Goal: Obtain resource: Download file/media

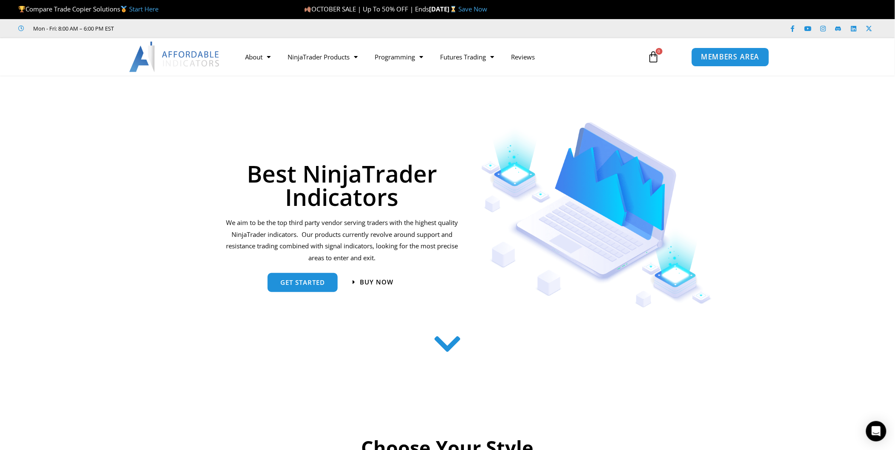
click at [735, 60] on span "MEMBERS AREA" at bounding box center [730, 57] width 58 height 7
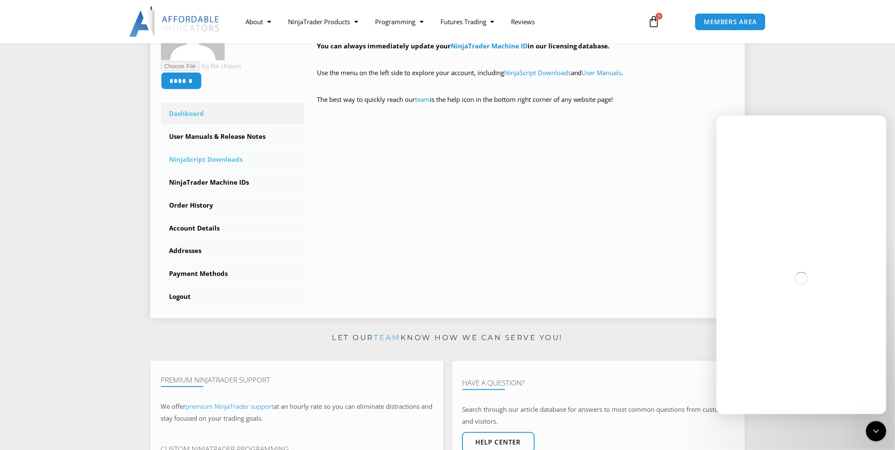
click at [233, 159] on link "NinjaScript Downloads" at bounding box center [233, 160] width 144 height 22
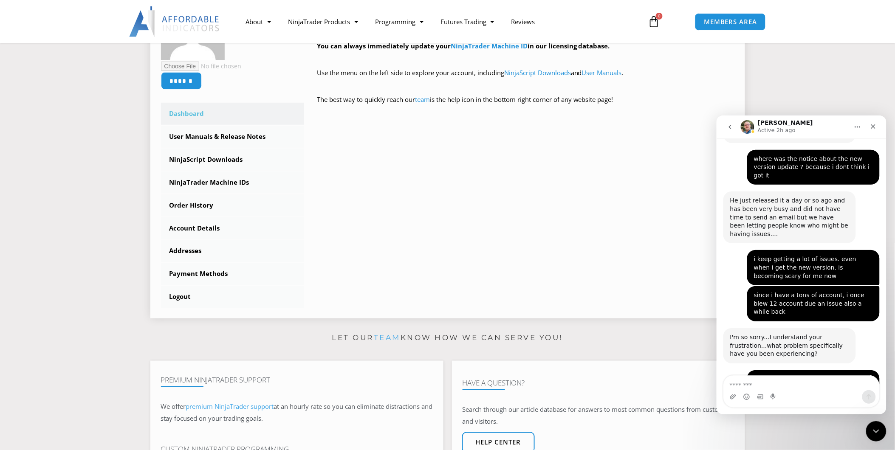
scroll to position [1850, 0]
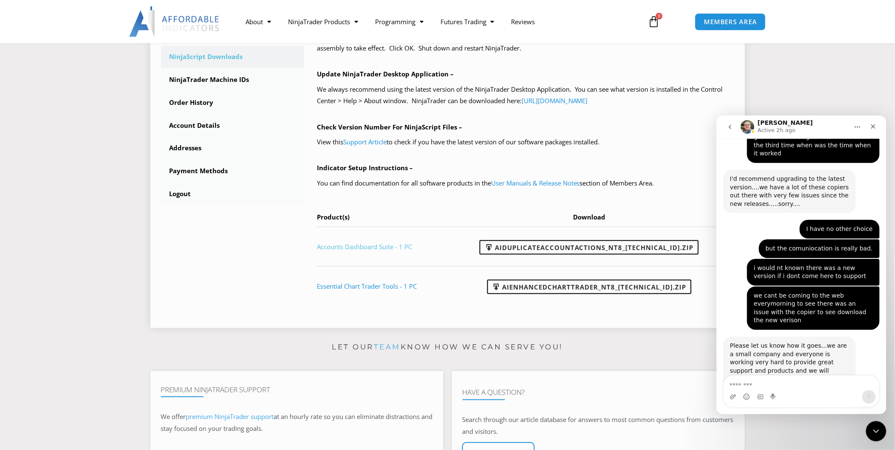
scroll to position [1984, 0]
